Goal: Task Accomplishment & Management: Manage account settings

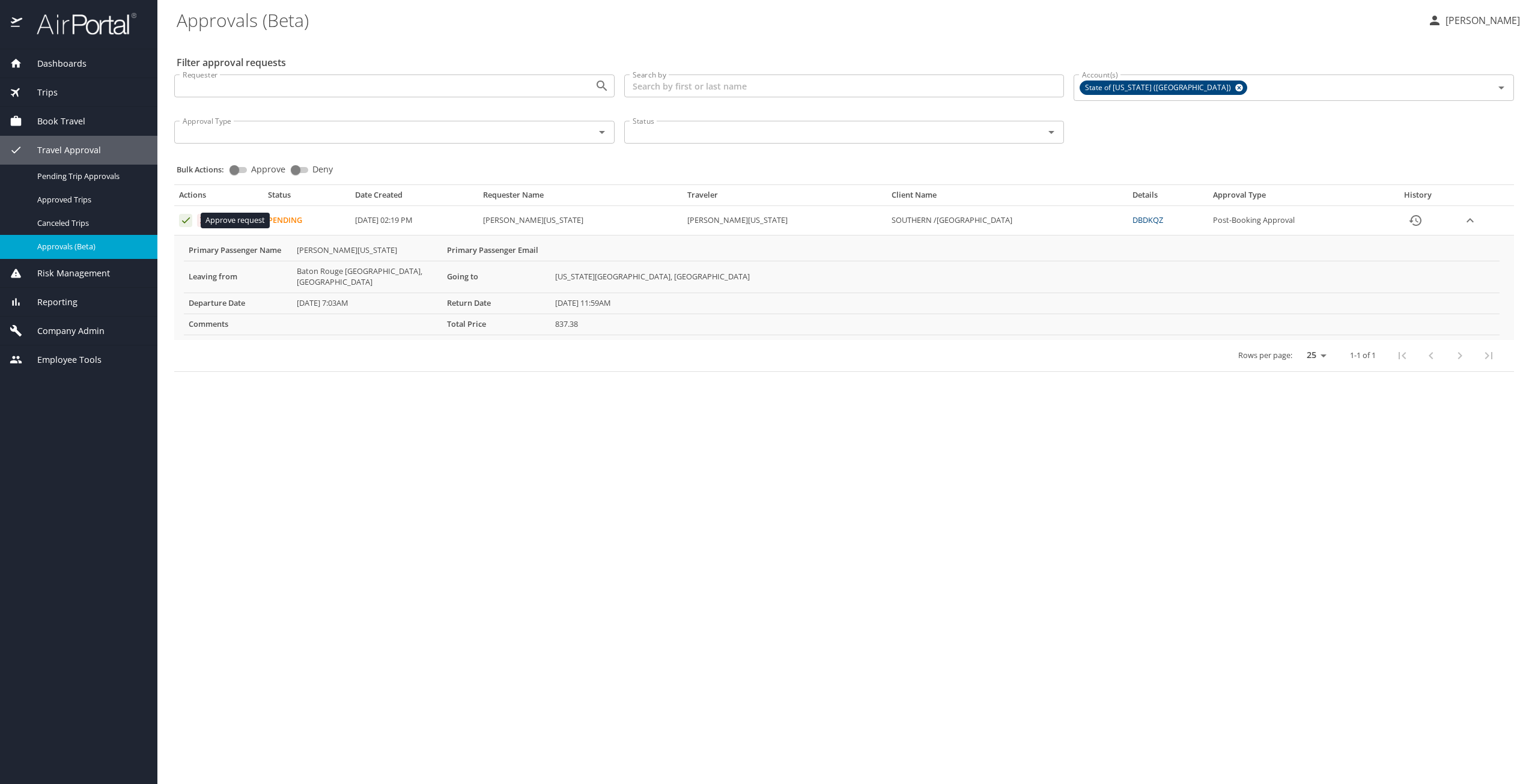
click at [183, 218] on icon "Approval table" at bounding box center [185, 220] width 11 height 11
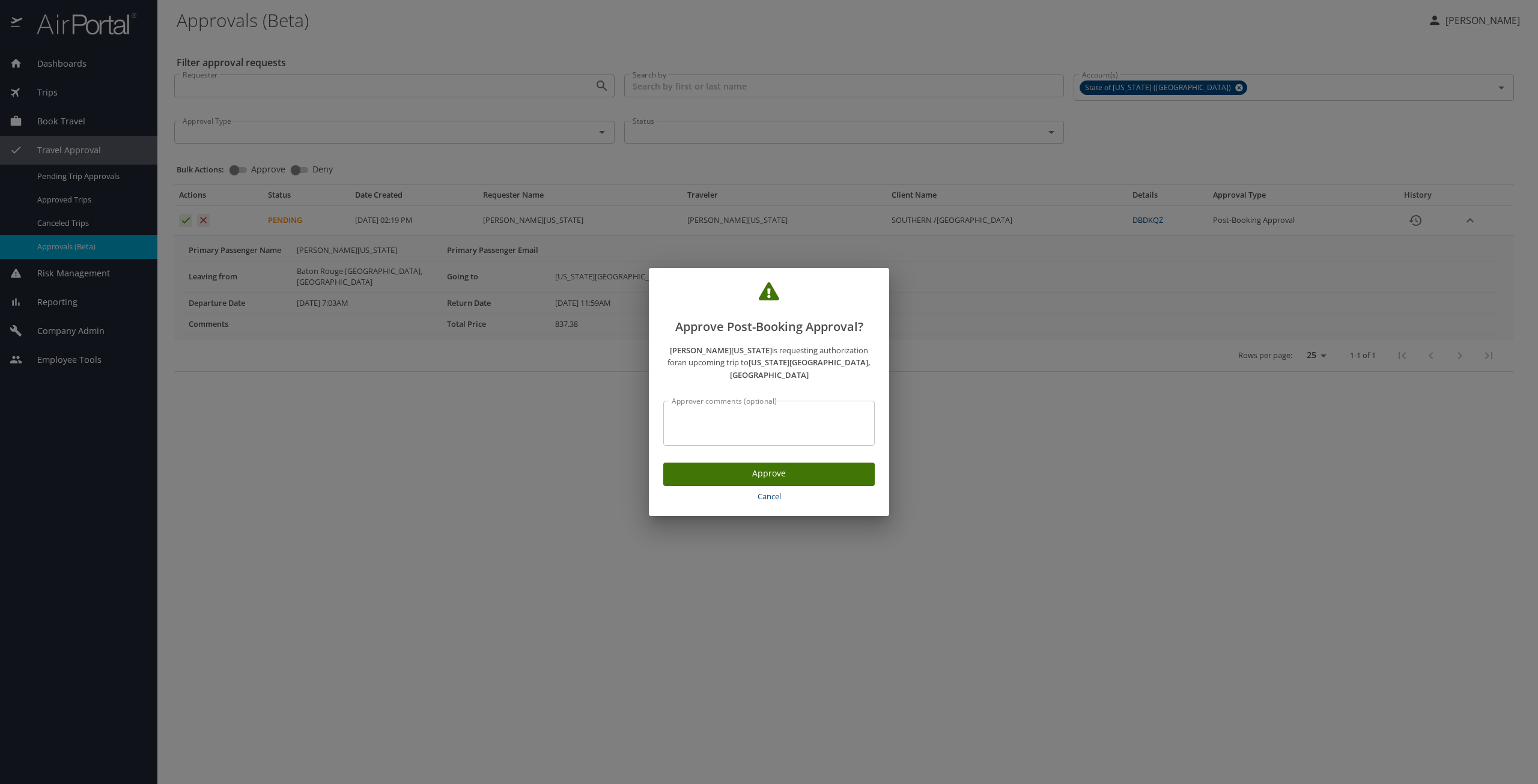
click at [690, 467] on span "Approve" at bounding box center [768, 473] width 192 height 15
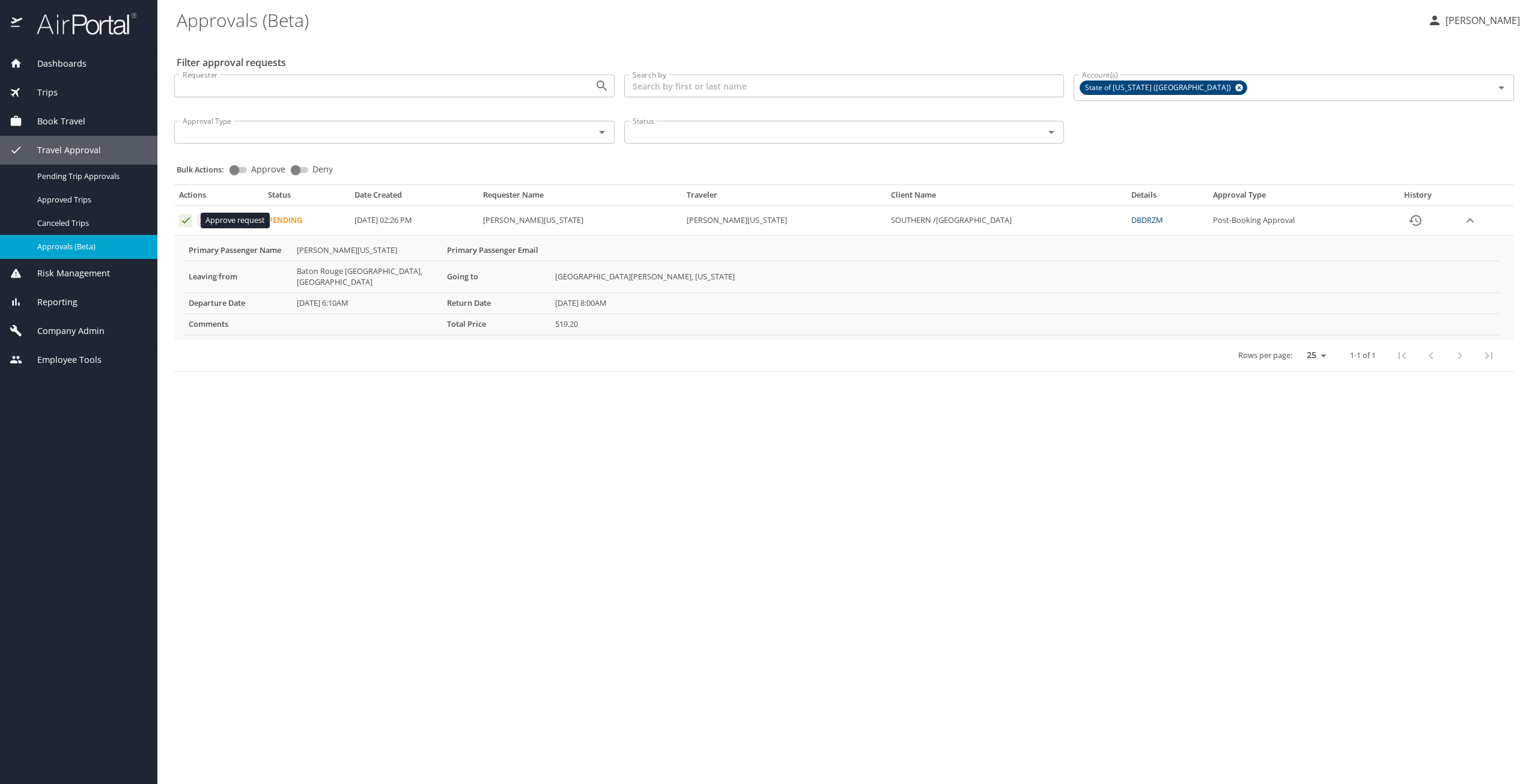
click at [184, 218] on icon "Approval table" at bounding box center [185, 220] width 11 height 11
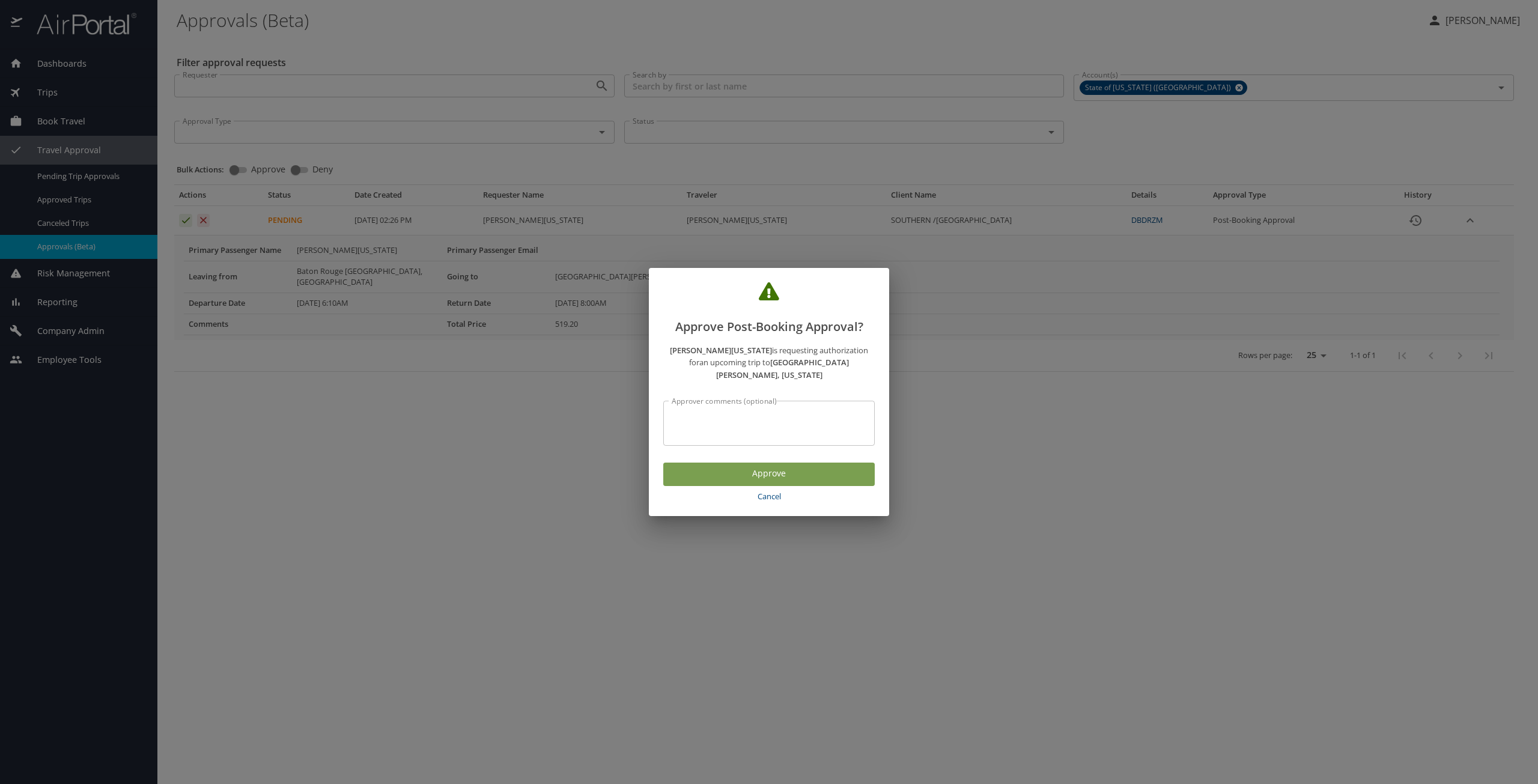
click at [692, 469] on span "Approve" at bounding box center [768, 473] width 192 height 15
